Goal: Information Seeking & Learning: Check status

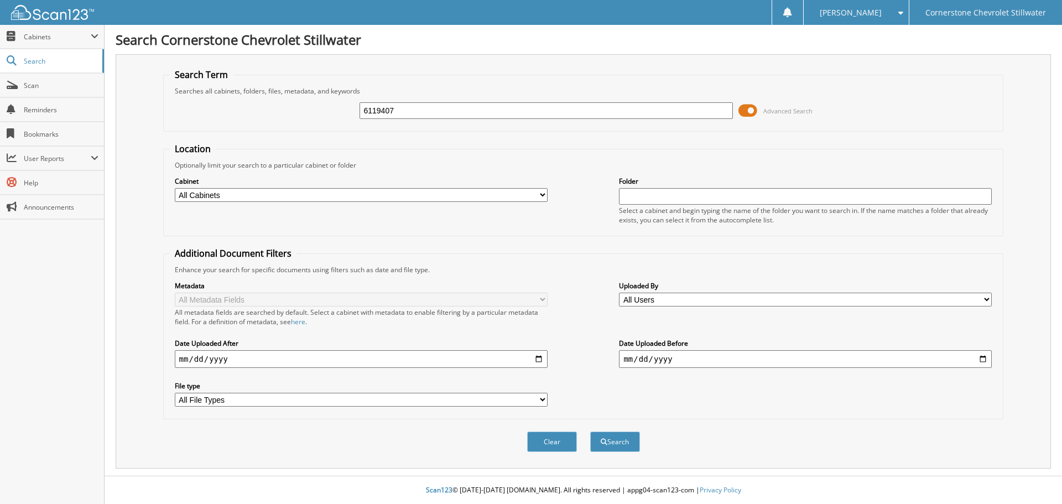
type input "6119407"
click at [590, 431] on button "Search" at bounding box center [615, 441] width 50 height 20
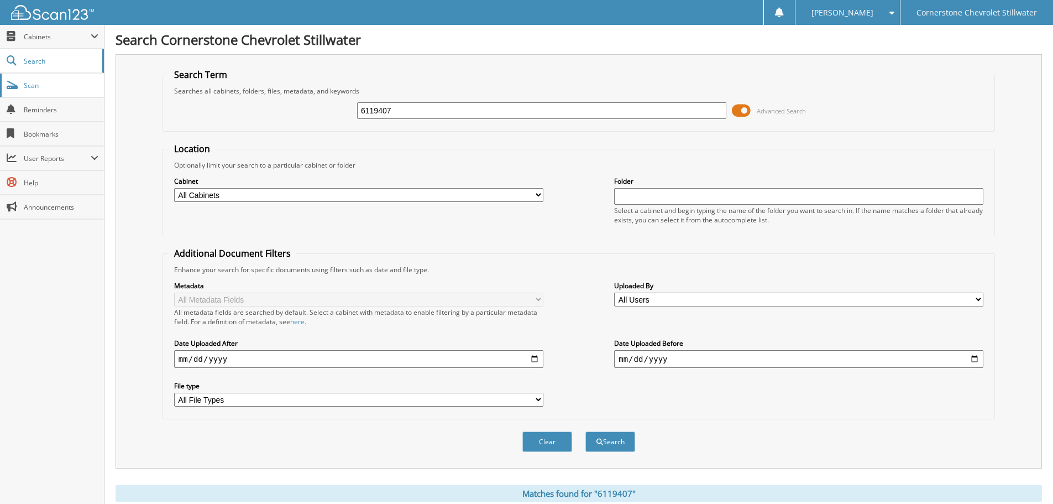
click at [46, 81] on span "Scan" at bounding box center [61, 85] width 75 height 9
